Goal: Transaction & Acquisition: Purchase product/service

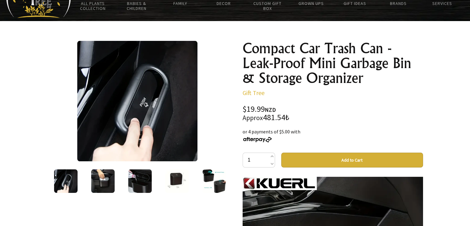
scroll to position [124, 0]
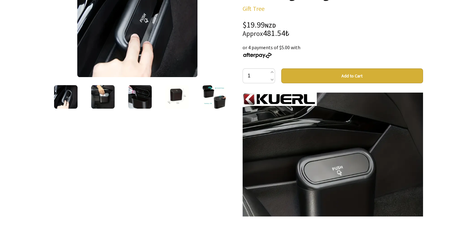
click at [168, 94] on img at bounding box center [176, 96] width 23 height 23
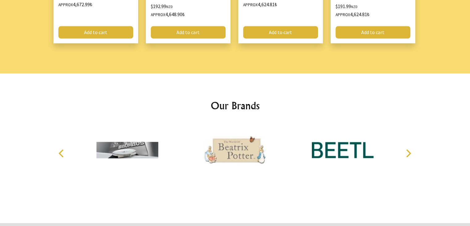
scroll to position [896, 0]
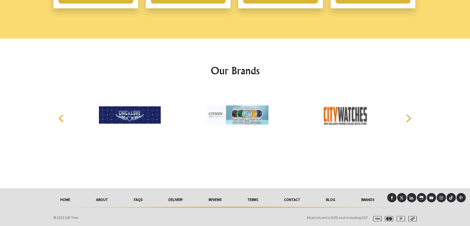
click at [204, 216] on div at bounding box center [234, 219] width 111 height 6
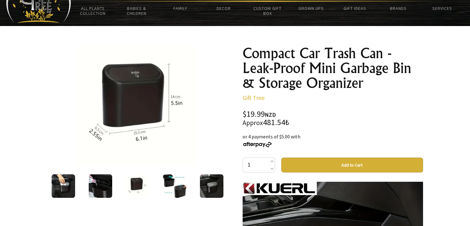
scroll to position [0, 0]
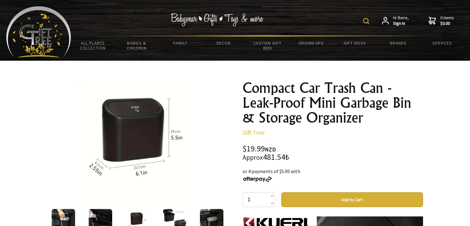
click at [55, 33] on img at bounding box center [38, 31] width 65 height 51
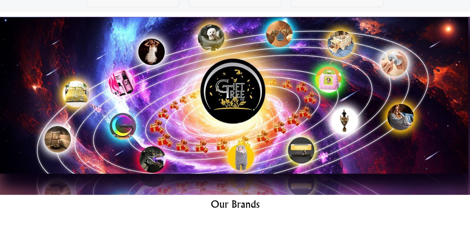
scroll to position [3060, 0]
